Goal: Find specific page/section: Find specific page/section

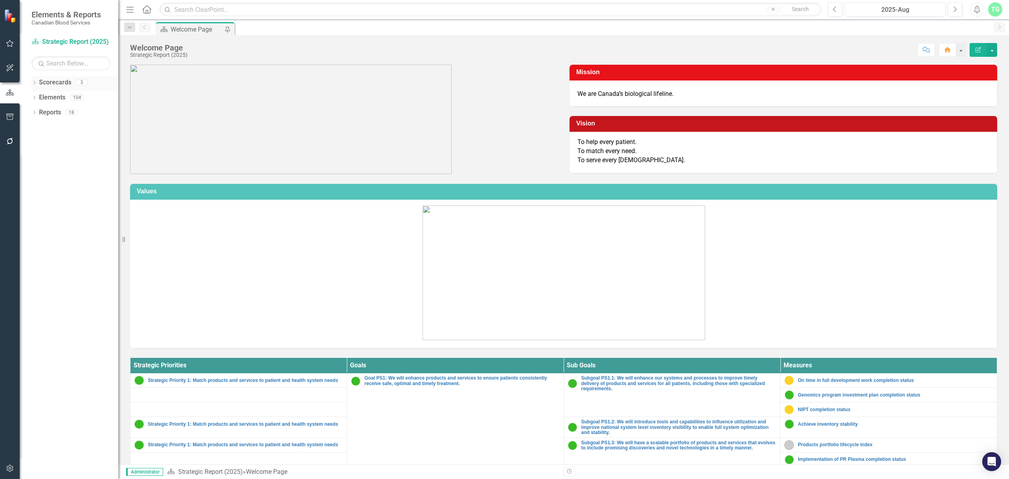
click at [35, 84] on icon "Dropdown" at bounding box center [35, 83] width 6 height 4
click at [69, 110] on link "Operational Report" at bounding box center [80, 112] width 75 height 9
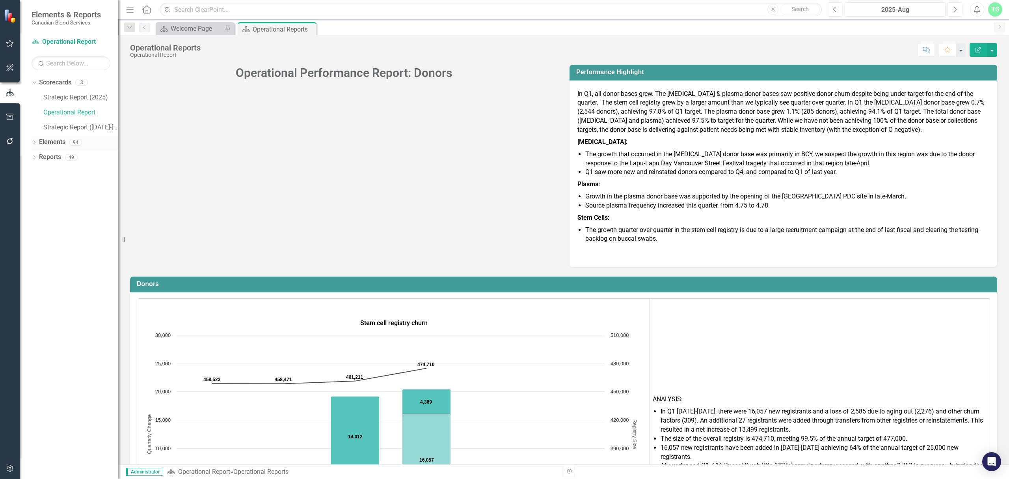
click at [32, 142] on icon "Dropdown" at bounding box center [35, 143] width 6 height 4
click at [35, 191] on div "Dropdown" at bounding box center [35, 187] width 6 height 7
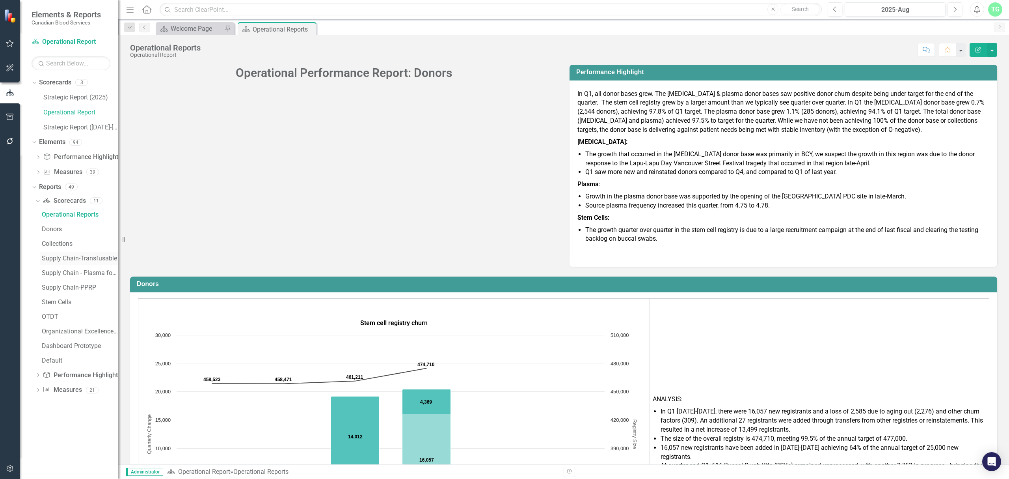
click at [108, 257] on div "Supply Chain-Transfusable" at bounding box center [80, 258] width 76 height 7
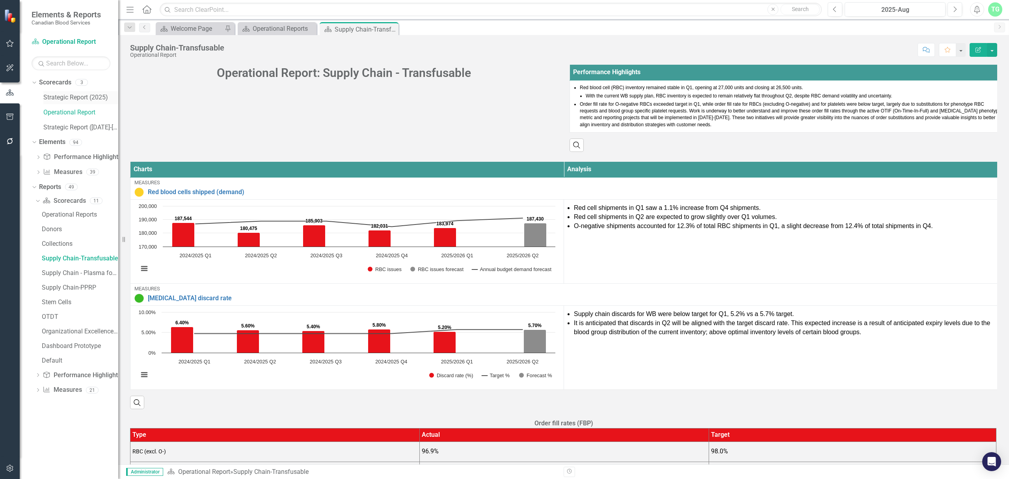
drag, startPoint x: 95, startPoint y: 101, endPoint x: 87, endPoint y: 100, distance: 7.9
click at [95, 101] on link "Strategic Report (2025)" at bounding box center [80, 97] width 75 height 9
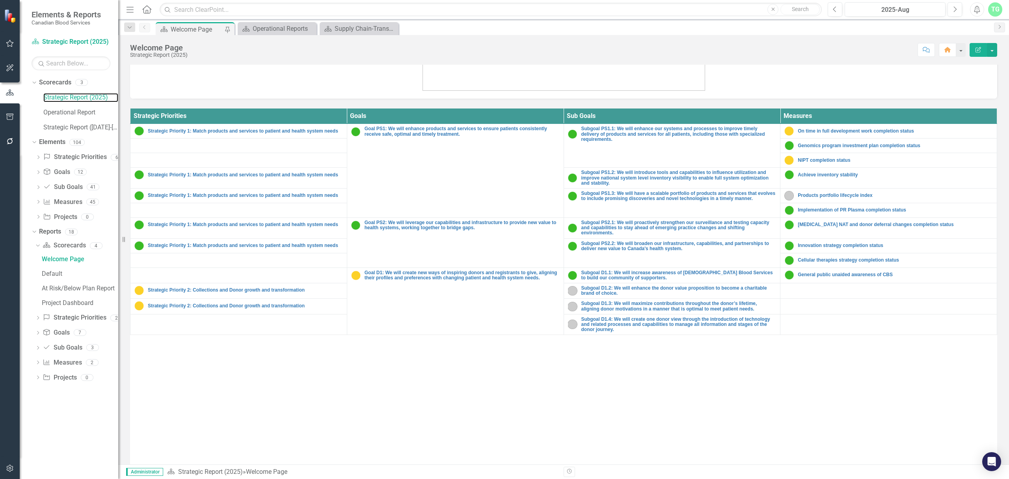
scroll to position [289, 0]
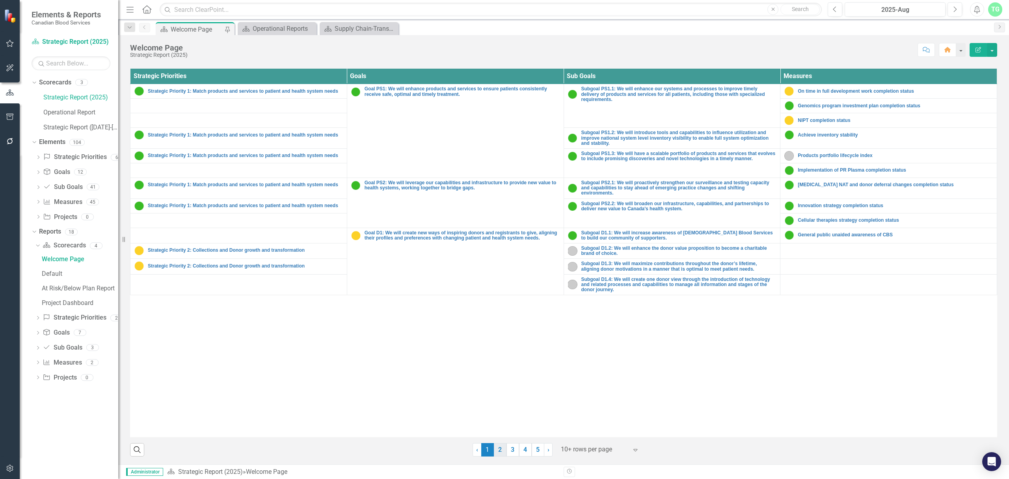
click at [496, 449] on link "2" at bounding box center [500, 449] width 13 height 13
